Goal: Navigation & Orientation: Find specific page/section

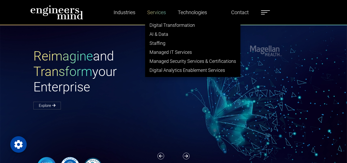
click at [157, 11] on link "Services" at bounding box center [156, 12] width 23 height 12
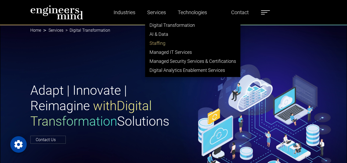
click at [157, 44] on link "Staffing" at bounding box center [193, 43] width 95 height 9
